Goal: Understand site structure: Understand site structure

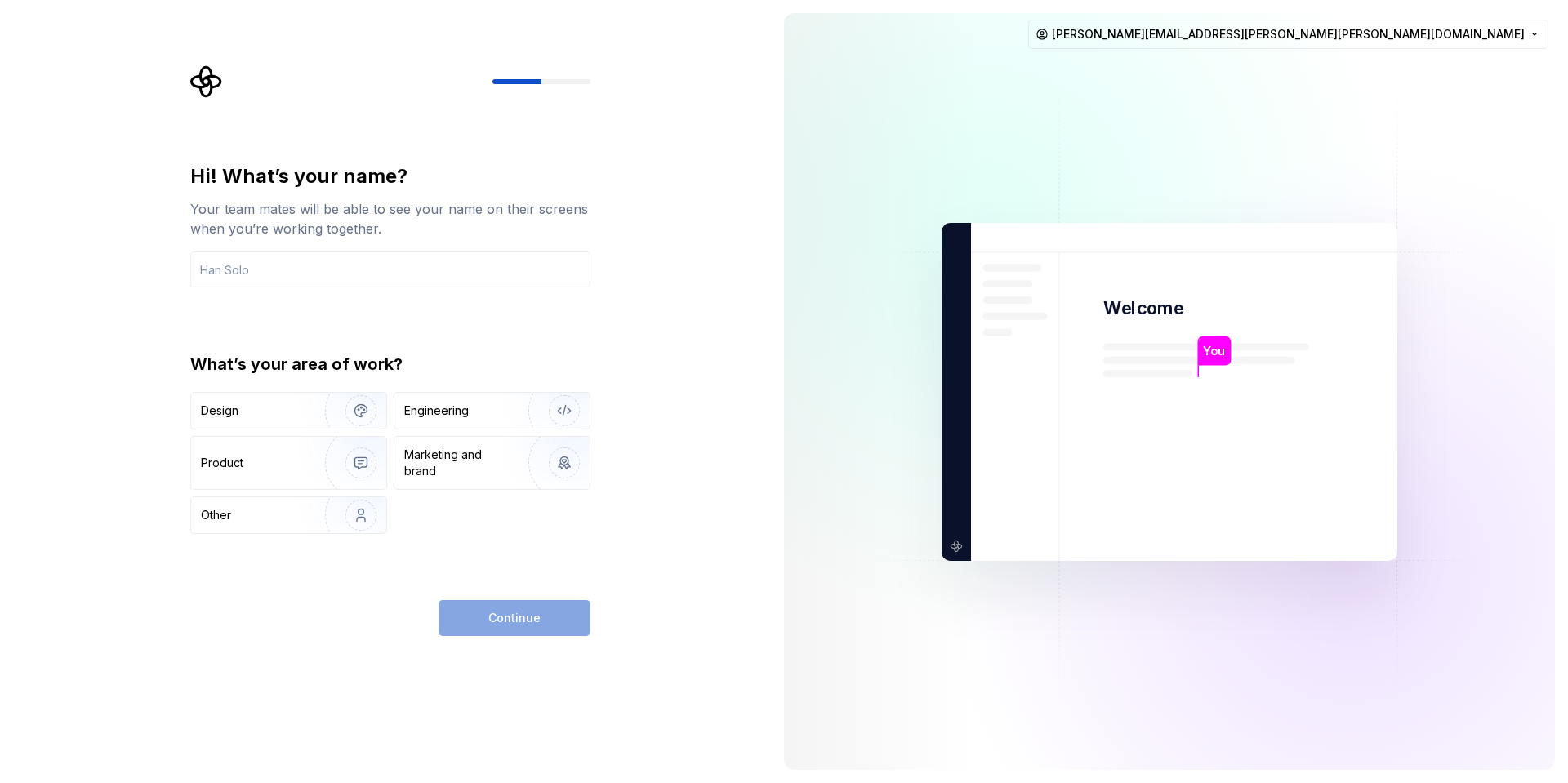
click at [629, 226] on div "Hi! What’s your name? Your team mates will be able to see your name on their sc…" at bounding box center [385, 391] width 771 height 783
click at [1420, 32] on html "Hi! What’s your name? Your team mates will be able to see your name on their sc…" at bounding box center [784, 391] width 1568 height 783
click at [794, 385] on html "Hi! What’s your name? Your team mates will be able to see your name on their sc…" at bounding box center [784, 391] width 1568 height 783
click at [1092, 73] on img at bounding box center [1169, 392] width 661 height 772
